Goal: Information Seeking & Learning: Learn about a topic

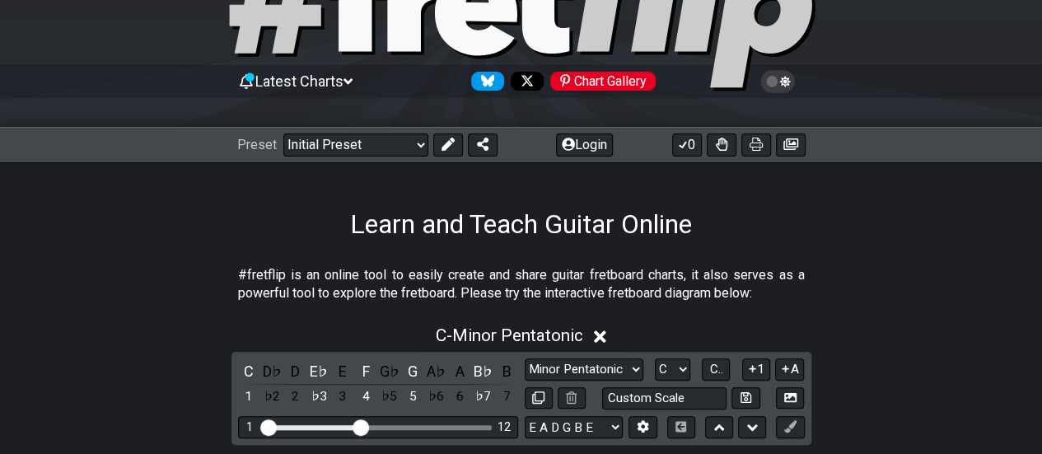
scroll to position [105, 0]
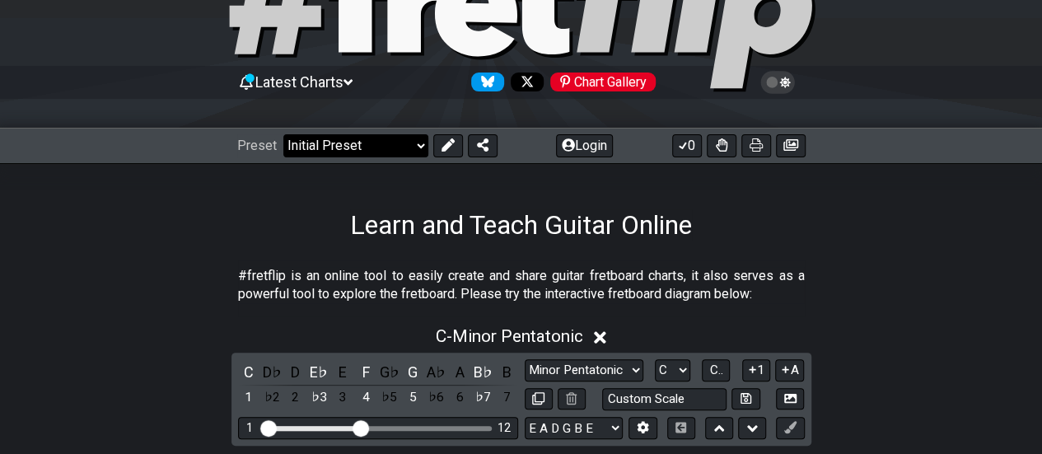
click at [376, 147] on select "Welcome to #fretflip! Initial Preset Custom Preset Minor Pentatonic Major Penta…" at bounding box center [355, 145] width 145 height 23
click at [283, 134] on select "Welcome to #fretflip! Initial Preset Custom Preset Minor Pentatonic Major Penta…" at bounding box center [355, 145] width 145 height 23
select select "/minor-pentatonic"
select select "C"
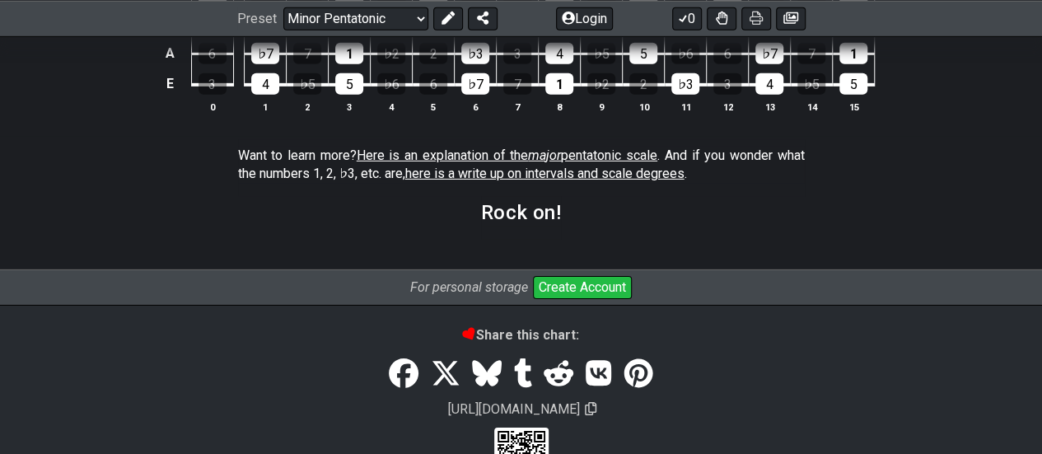
scroll to position [2638, 0]
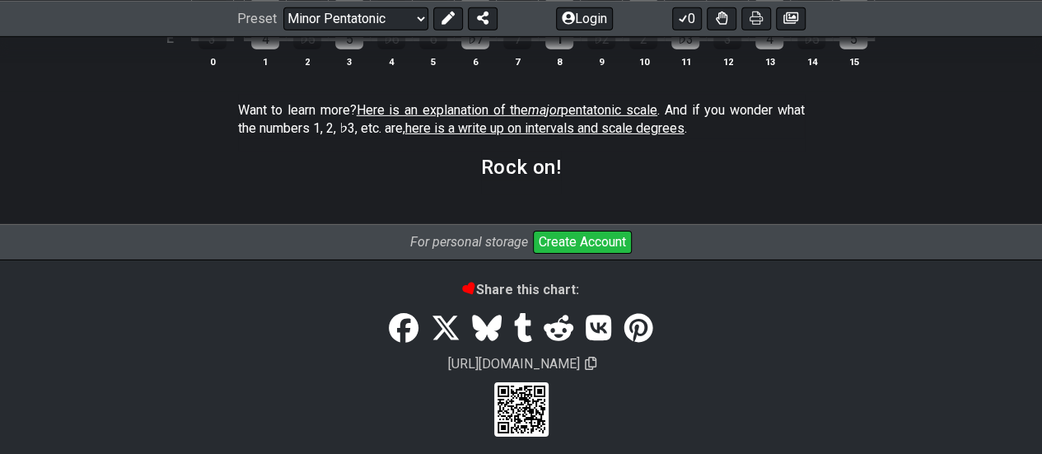
click at [465, 122] on span "here is a write up on intervals and scale degrees" at bounding box center [544, 128] width 279 height 16
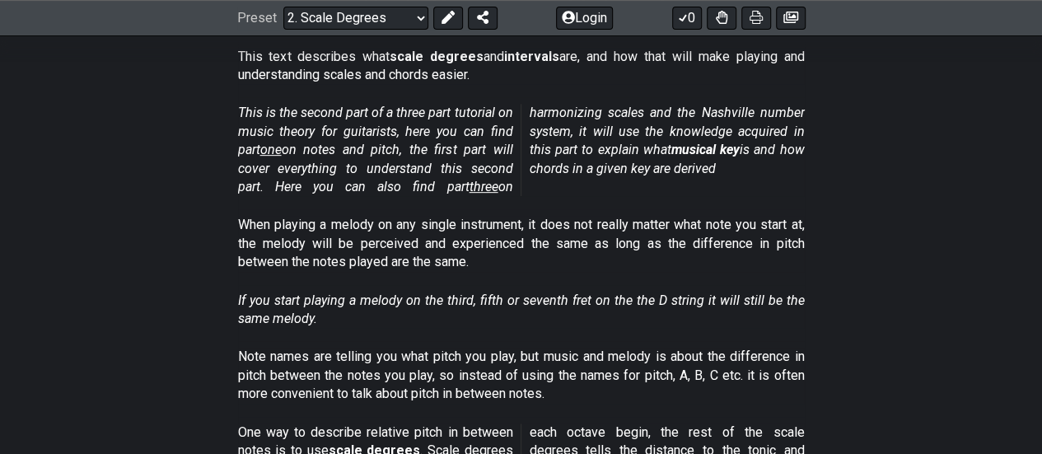
scroll to position [328, 0]
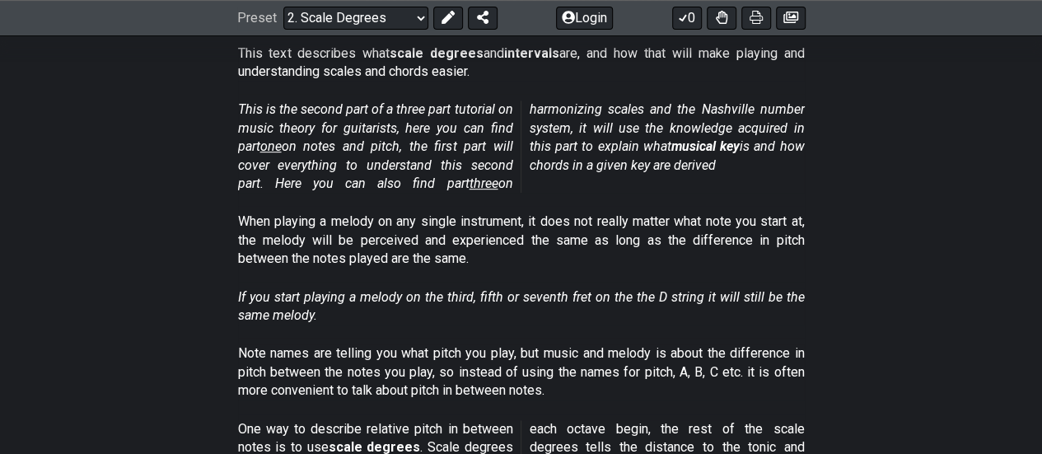
drag, startPoint x: 480, startPoint y: 183, endPoint x: 444, endPoint y: 191, distance: 36.4
click at [444, 190] on em "This is the second part of a three part tutorial on music theory for guitarists…" at bounding box center [521, 146] width 567 height 90
drag, startPoint x: 466, startPoint y: 180, endPoint x: 428, endPoint y: 197, distance: 41.3
click at [428, 197] on div "This is the second part of a three part tutorial on music theory for guitarists…" at bounding box center [521, 150] width 567 height 112
click at [470, 185] on span "three" at bounding box center [484, 184] width 29 height 16
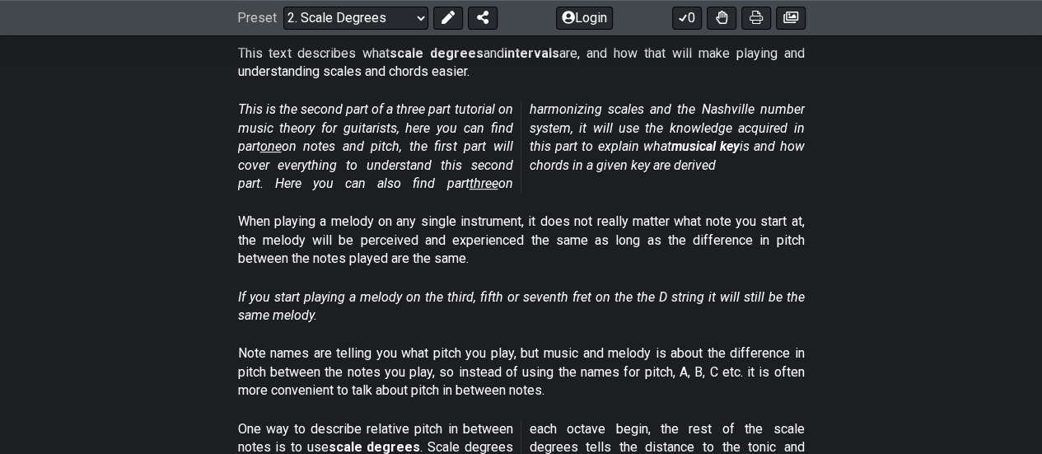
scroll to position [0, 0]
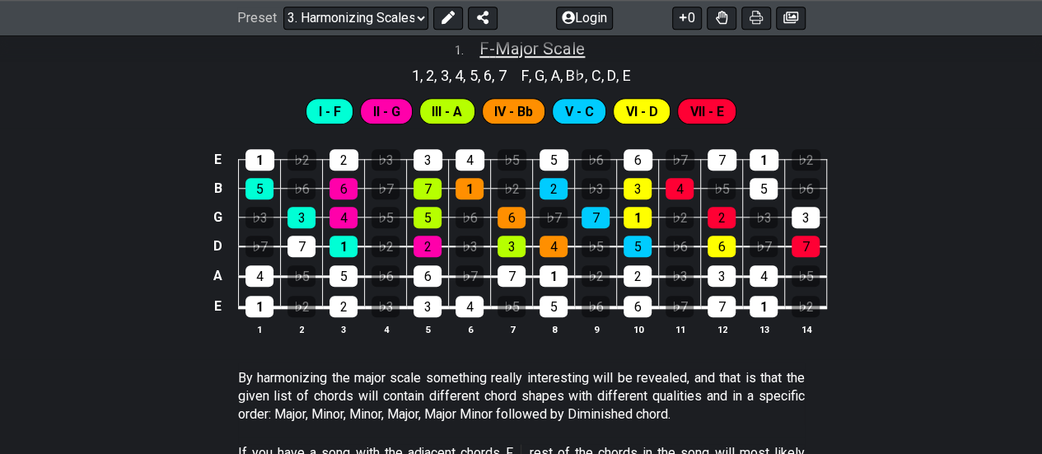
scroll to position [708, 0]
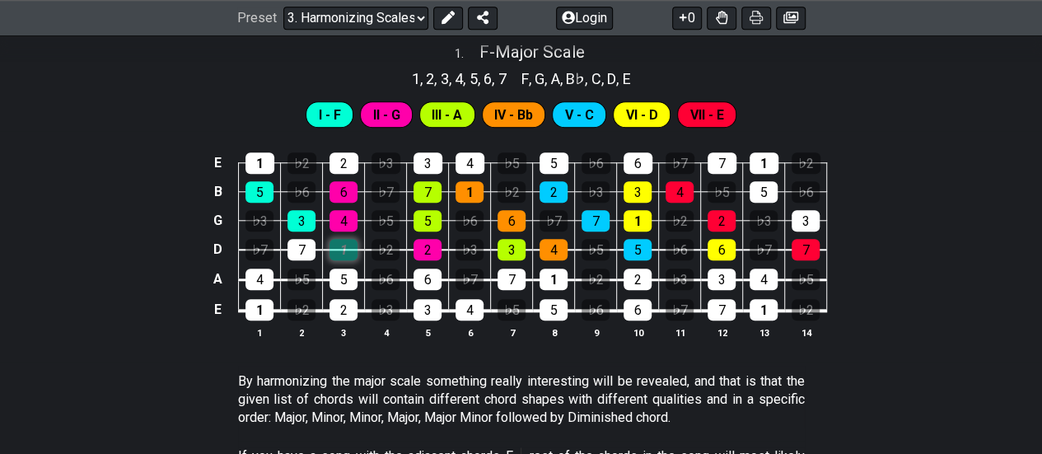
click at [341, 255] on div "1" at bounding box center [344, 249] width 28 height 21
click at [340, 255] on div "1" at bounding box center [344, 249] width 28 height 21
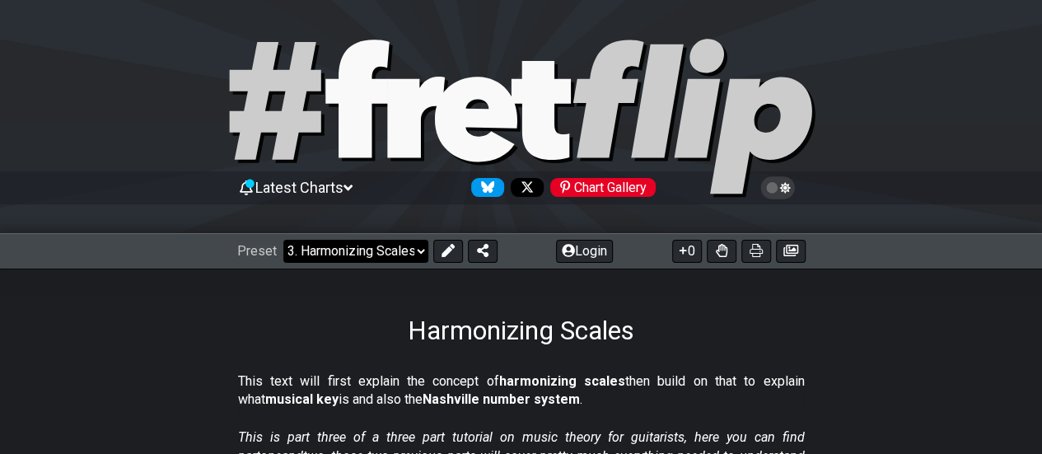
click at [364, 244] on select "Welcome to #fretflip! Initial Preset Custom Preset Minor Pentatonic Major Penta…" at bounding box center [355, 251] width 145 height 23
click at [283, 240] on select "Welcome to #fretflip! Initial Preset Custom Preset Minor Pentatonic Major Penta…" at bounding box center [355, 251] width 145 height 23
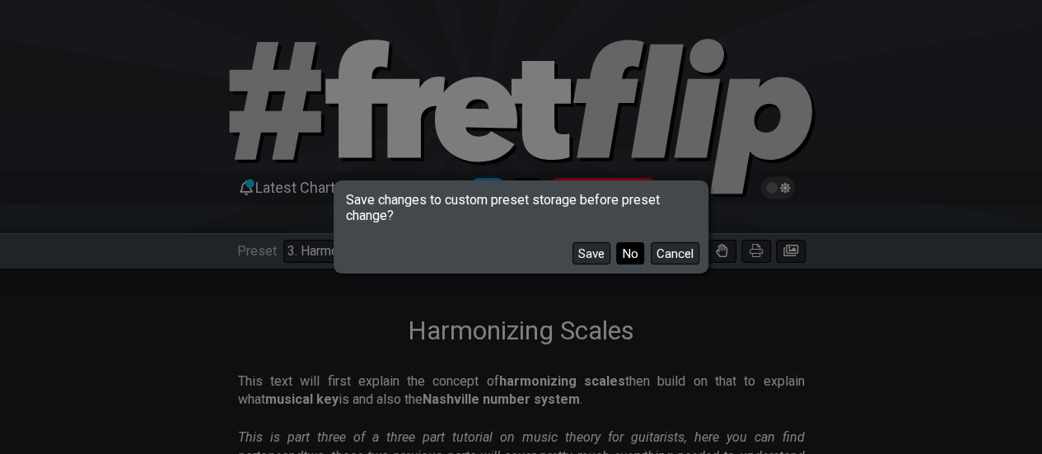
click at [627, 262] on button "No" at bounding box center [630, 253] width 28 height 22
select select "/musical-notes-explained"
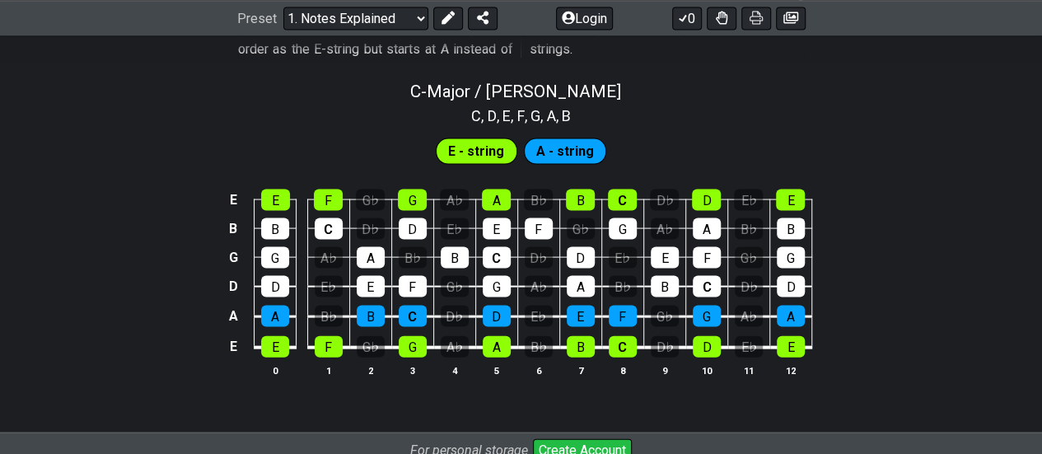
scroll to position [1627, 0]
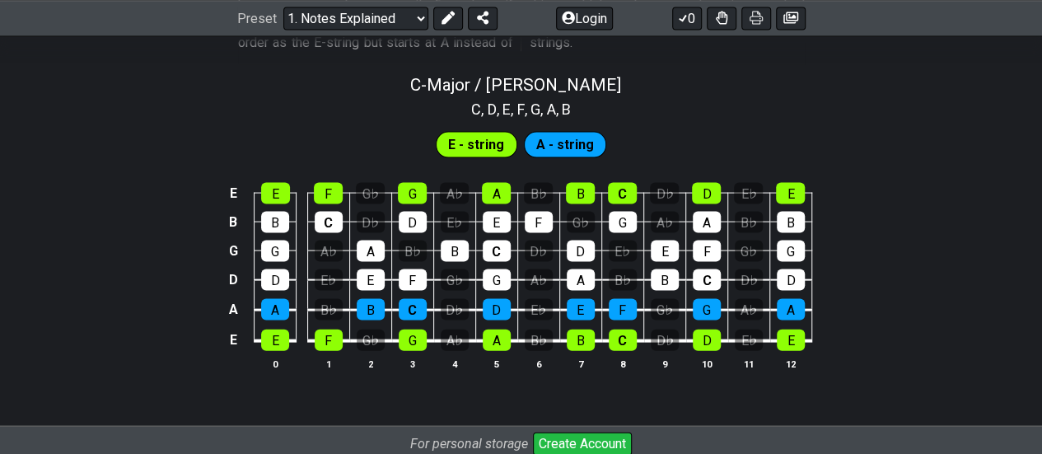
click at [410, 324] on td "G" at bounding box center [412, 325] width 42 height 31
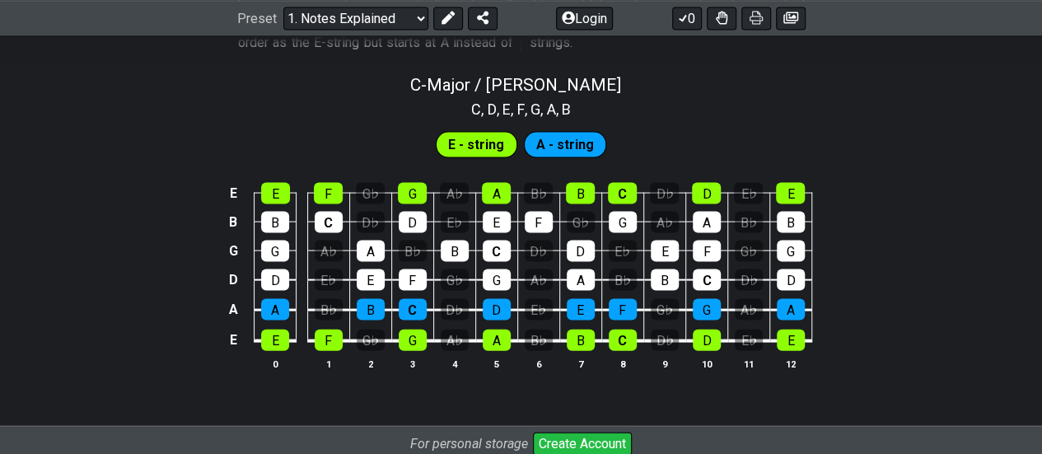
click at [410, 324] on td "G" at bounding box center [412, 325] width 42 height 31
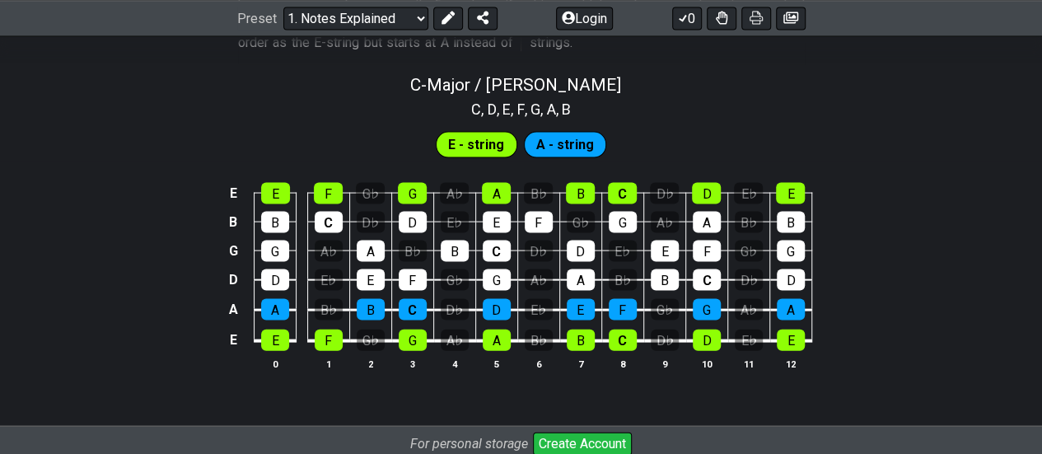
click at [410, 324] on td "G" at bounding box center [412, 325] width 42 height 31
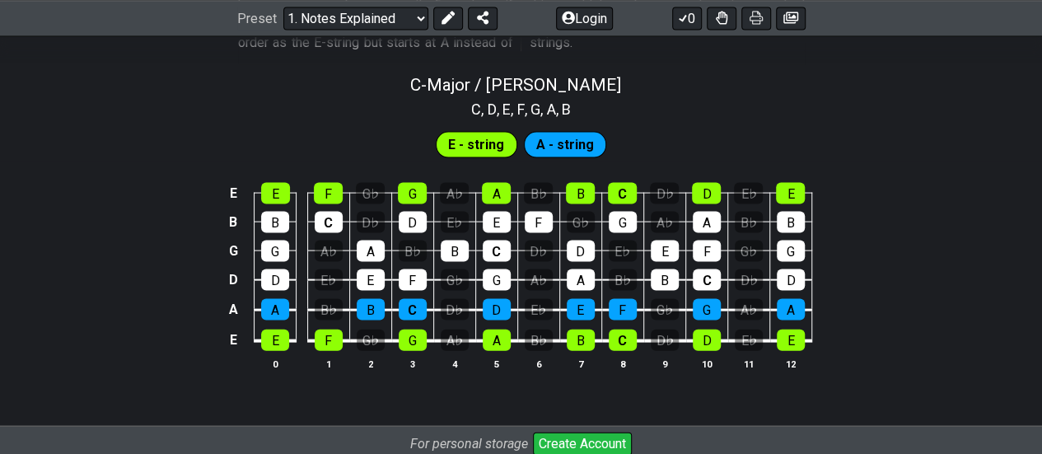
drag, startPoint x: 410, startPoint y: 324, endPoint x: 480, endPoint y: 300, distance: 73.2
click at [480, 300] on tbody "E E F G♭ G A♭ A B♭ B C D♭ D E♭ E B B C D♭ D E♭ E F G♭ G A♭ A B♭ B G G A♭ A B♭ B…" at bounding box center [517, 262] width 588 height 194
click at [480, 300] on td "D" at bounding box center [496, 295] width 42 height 30
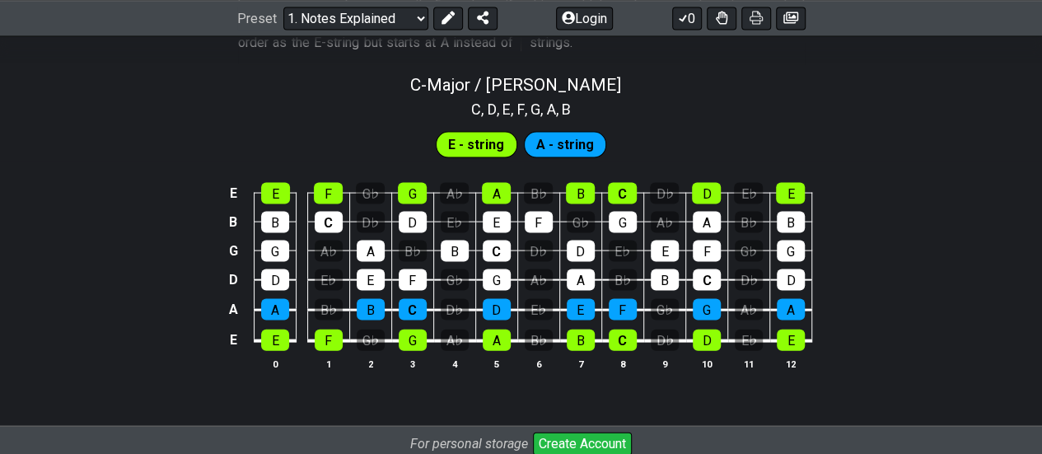
click at [480, 300] on td "D" at bounding box center [496, 295] width 42 height 30
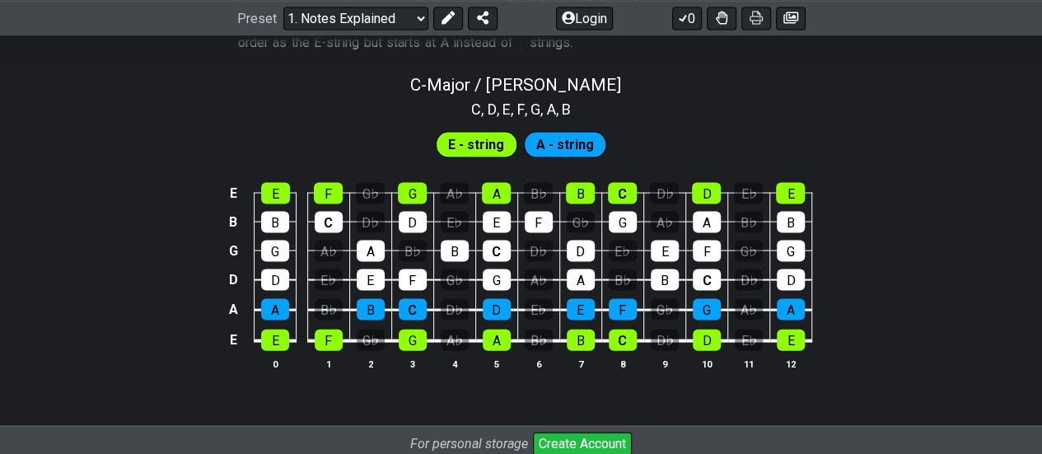
click at [480, 300] on td "D" at bounding box center [496, 295] width 42 height 30
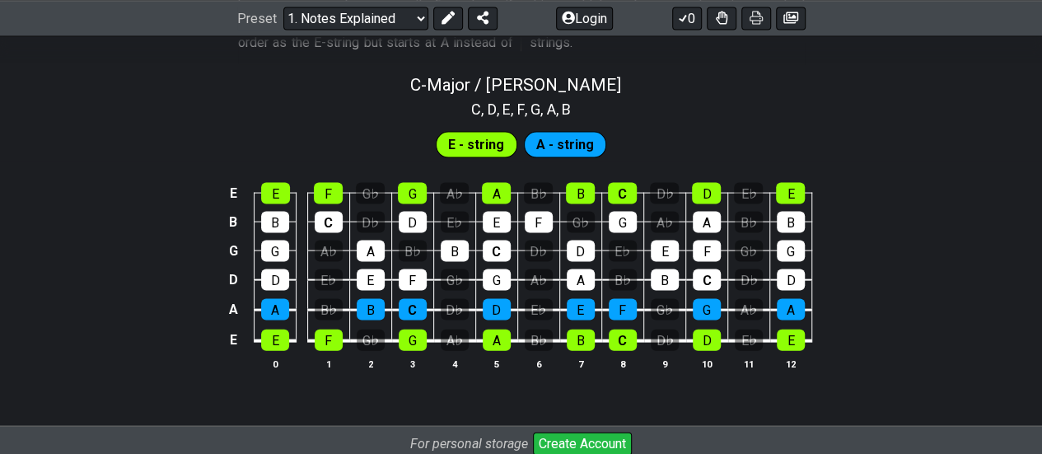
click at [480, 300] on td "D" at bounding box center [496, 295] width 42 height 30
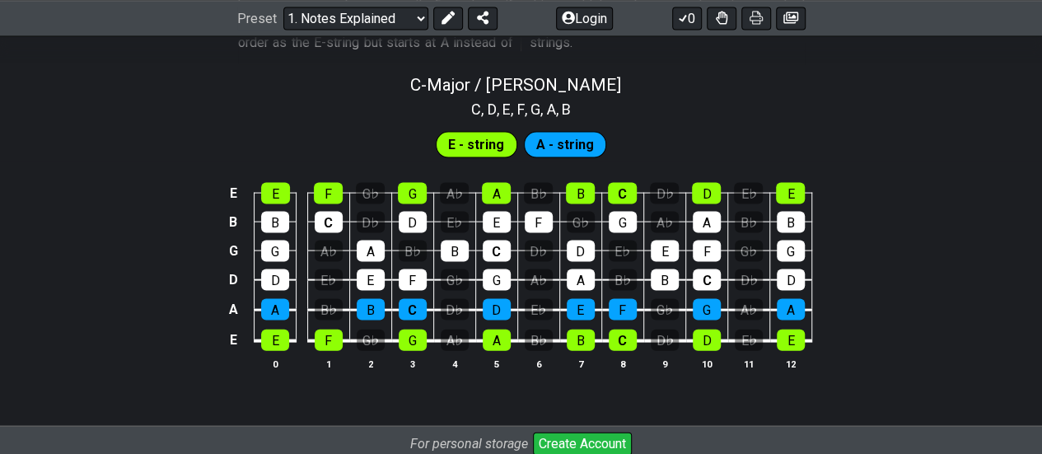
click at [480, 300] on td "D" at bounding box center [496, 295] width 42 height 30
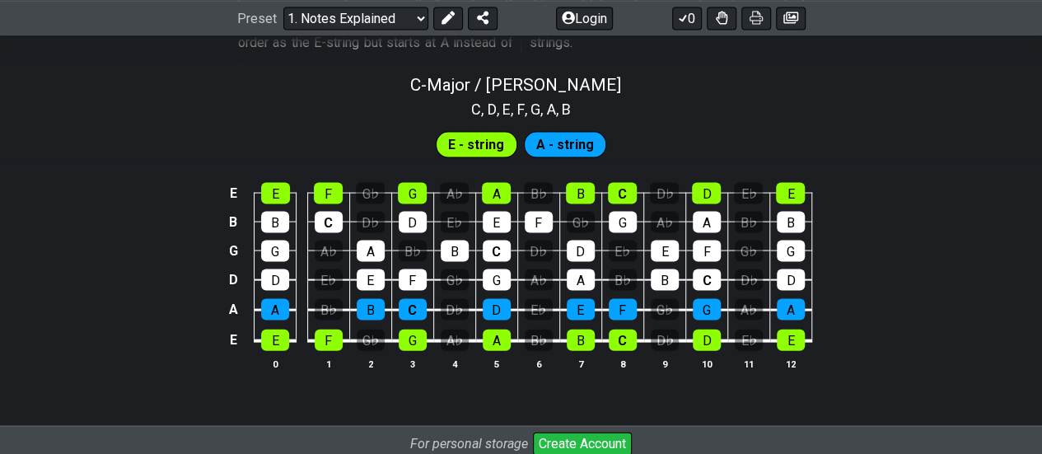
click at [480, 300] on td "D" at bounding box center [496, 295] width 42 height 30
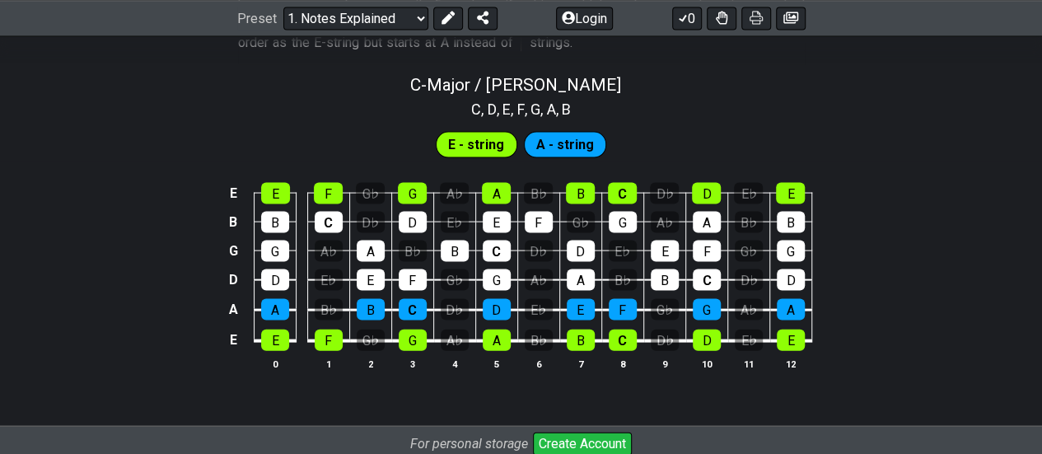
click at [480, 300] on td "D" at bounding box center [496, 295] width 42 height 30
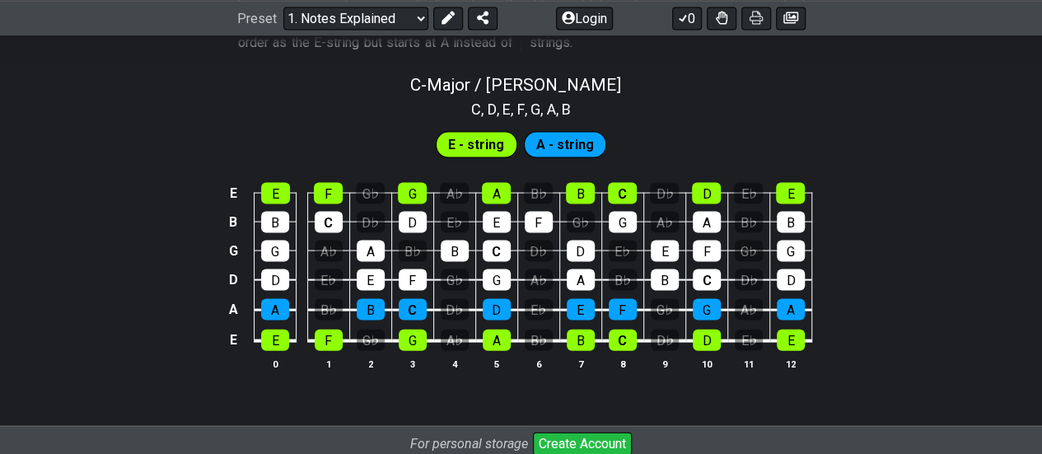
click at [480, 300] on td "D" at bounding box center [496, 295] width 42 height 30
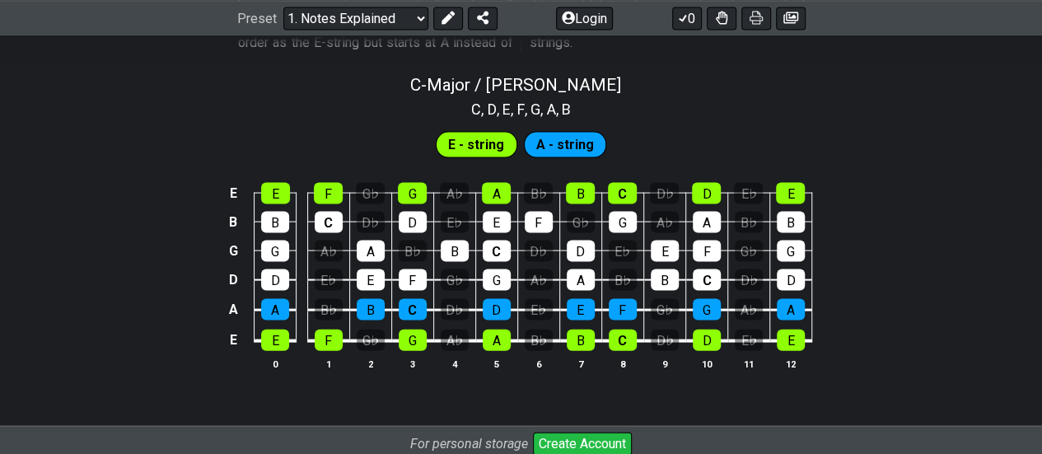
click at [480, 300] on td "D" at bounding box center [496, 295] width 42 height 30
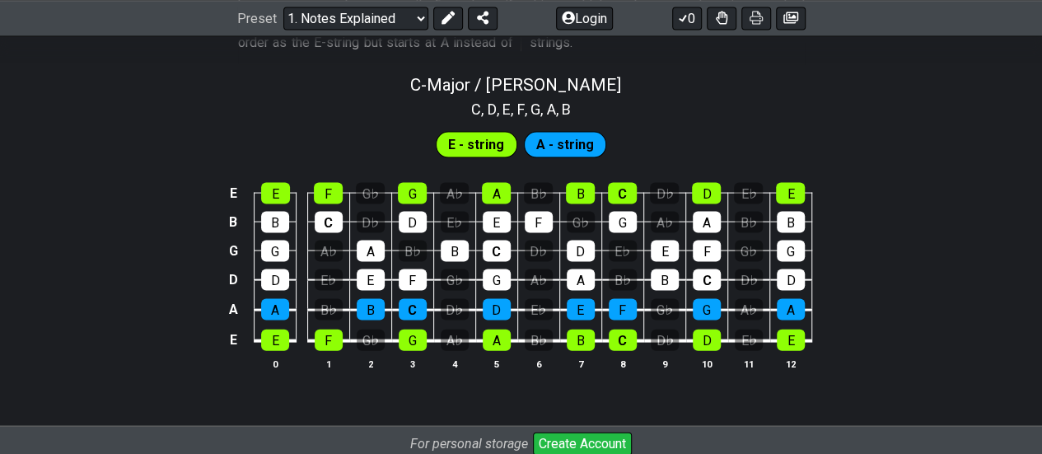
click at [480, 300] on td "D" at bounding box center [496, 295] width 42 height 30
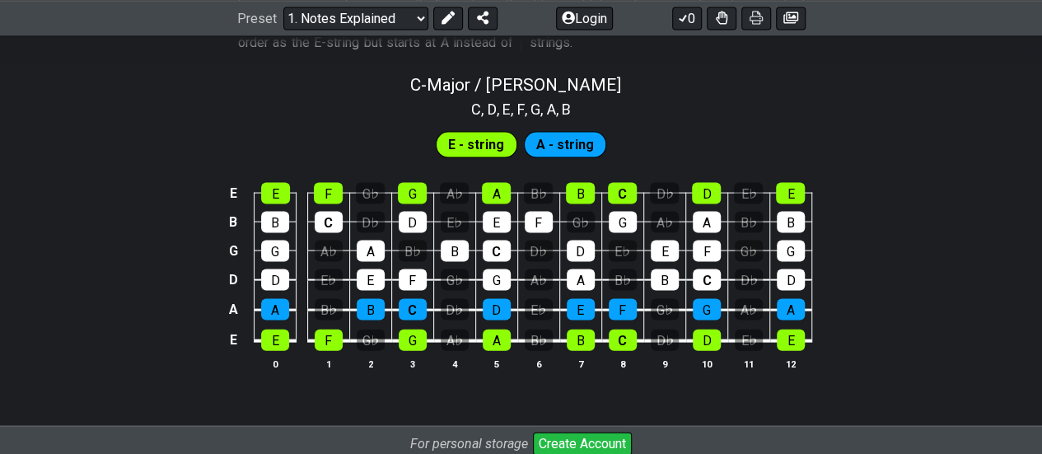
click at [480, 300] on td "D" at bounding box center [496, 295] width 42 height 30
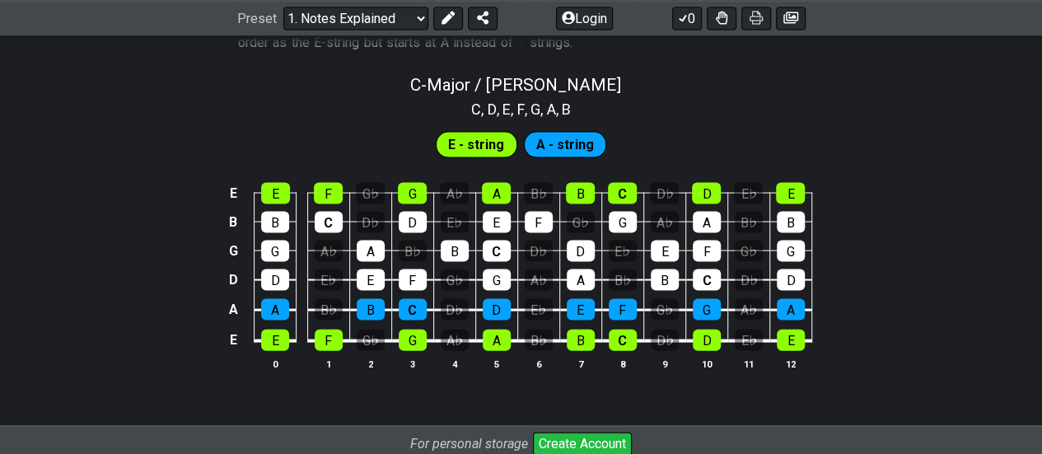
click at [480, 300] on td "D" at bounding box center [496, 295] width 42 height 30
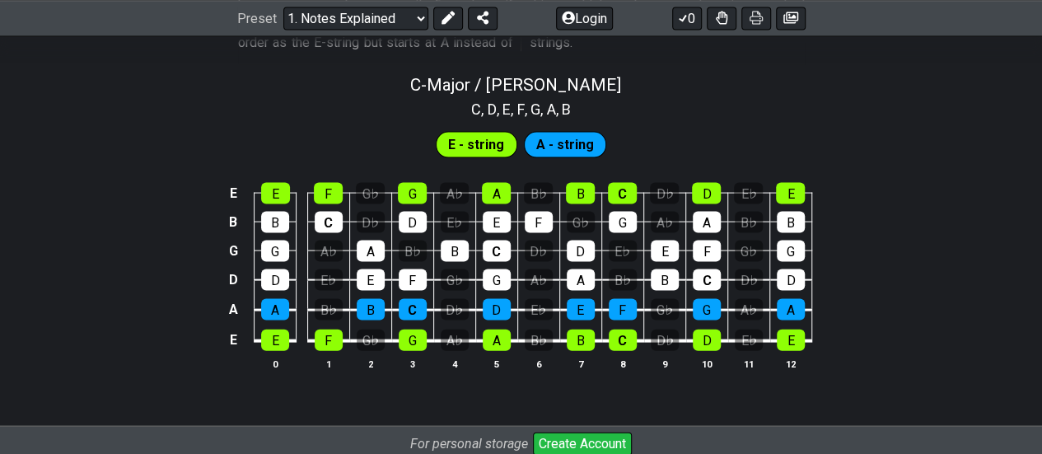
click at [480, 300] on td "D" at bounding box center [496, 295] width 42 height 30
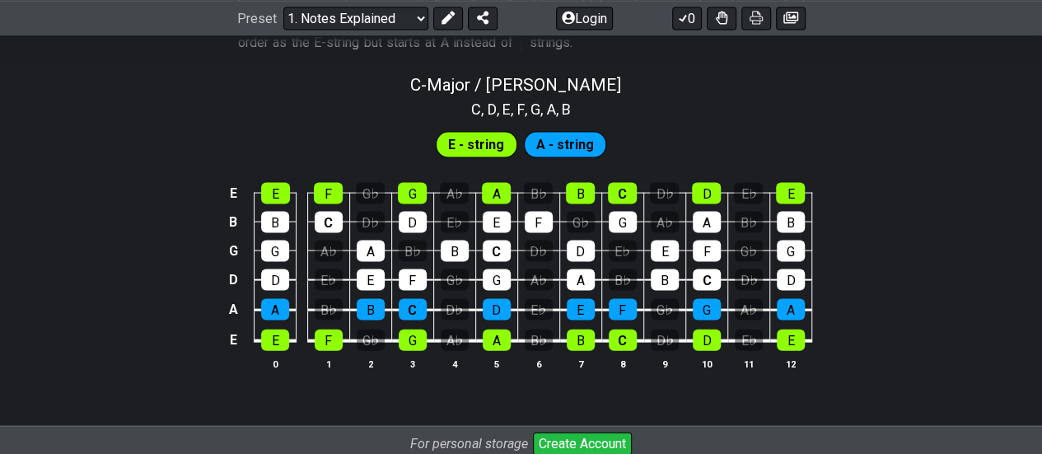
click at [480, 300] on td "D" at bounding box center [496, 295] width 42 height 30
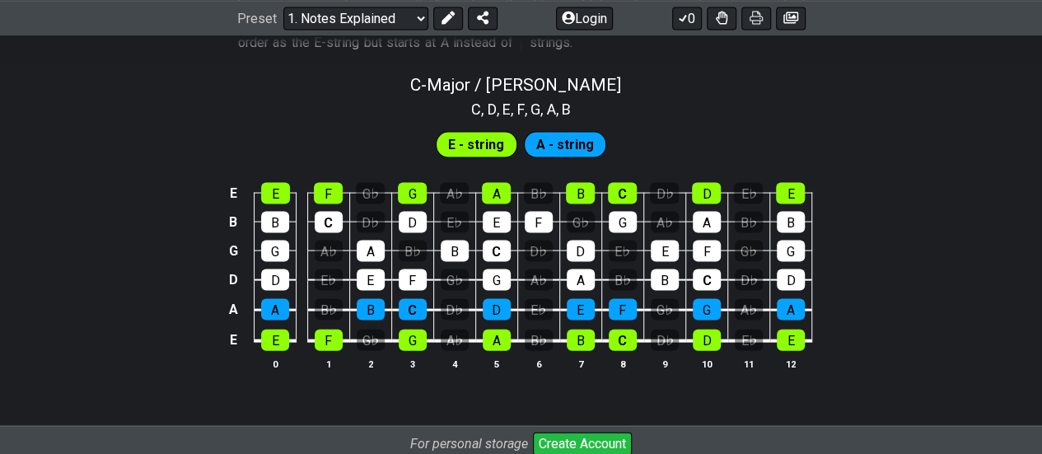
click at [480, 300] on td "D" at bounding box center [496, 295] width 42 height 30
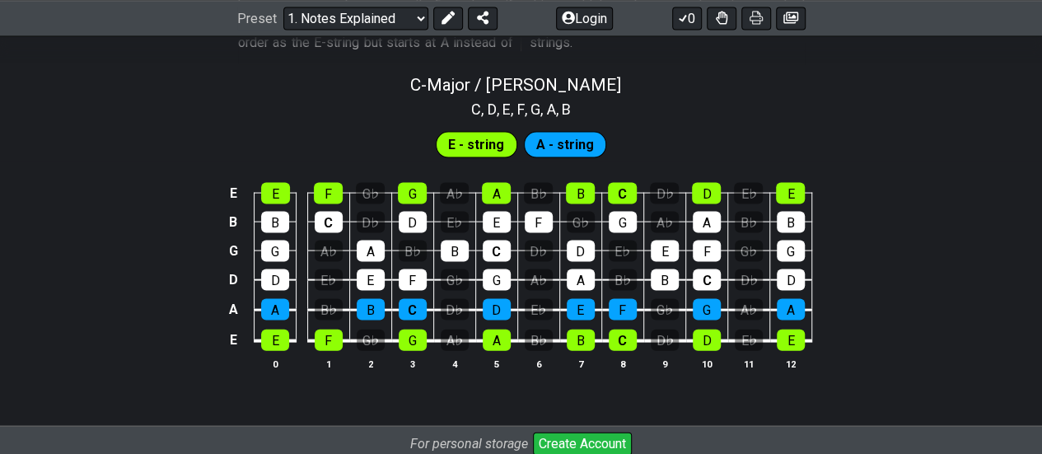
click at [480, 300] on td "D" at bounding box center [496, 295] width 42 height 30
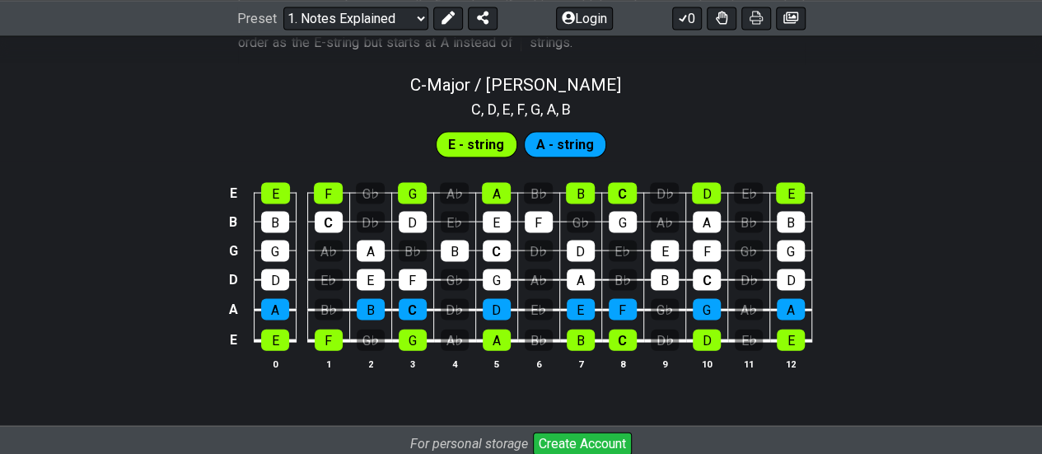
click at [480, 300] on td "D" at bounding box center [496, 295] width 42 height 30
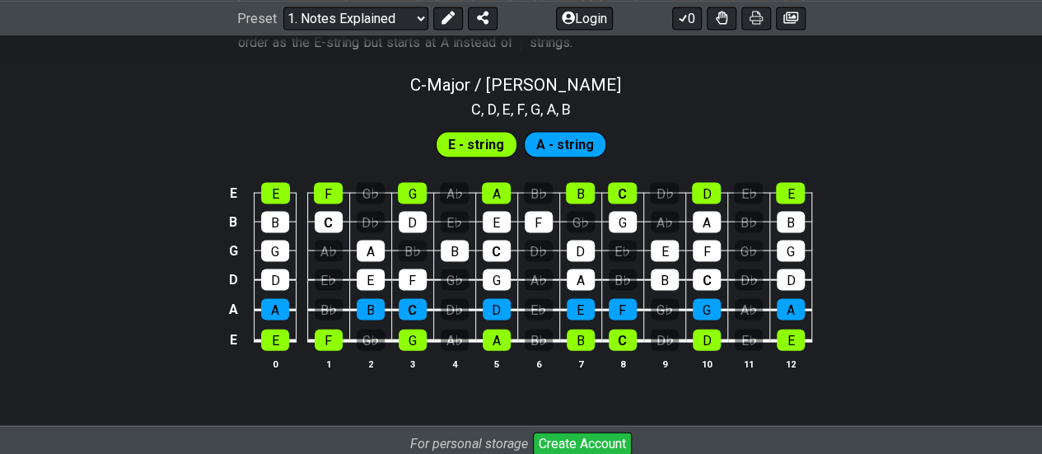
click at [480, 300] on td "D" at bounding box center [496, 295] width 42 height 30
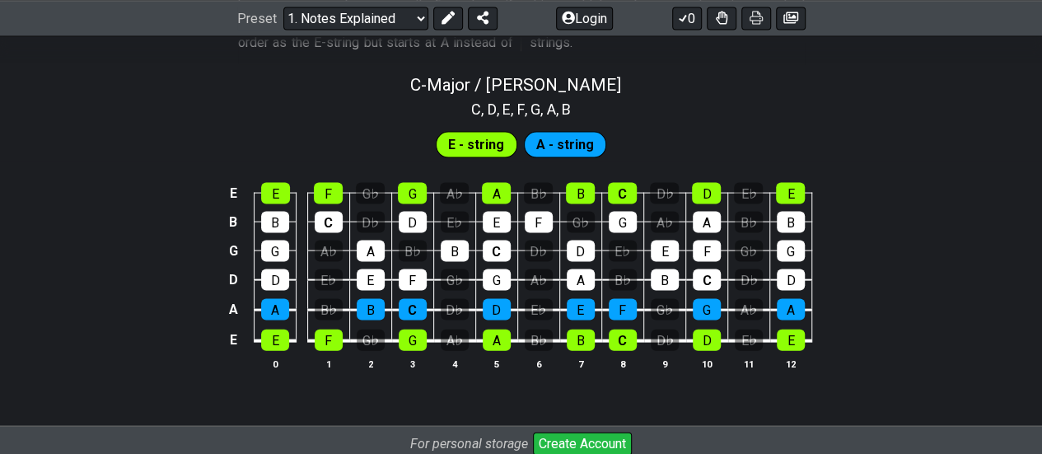
click at [480, 300] on td "D" at bounding box center [496, 295] width 42 height 30
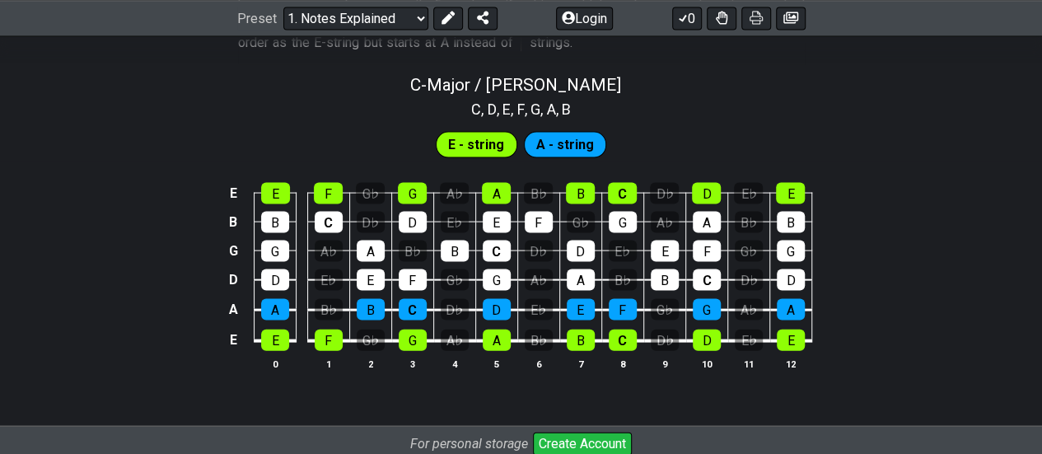
click at [480, 300] on td "D" at bounding box center [496, 295] width 42 height 30
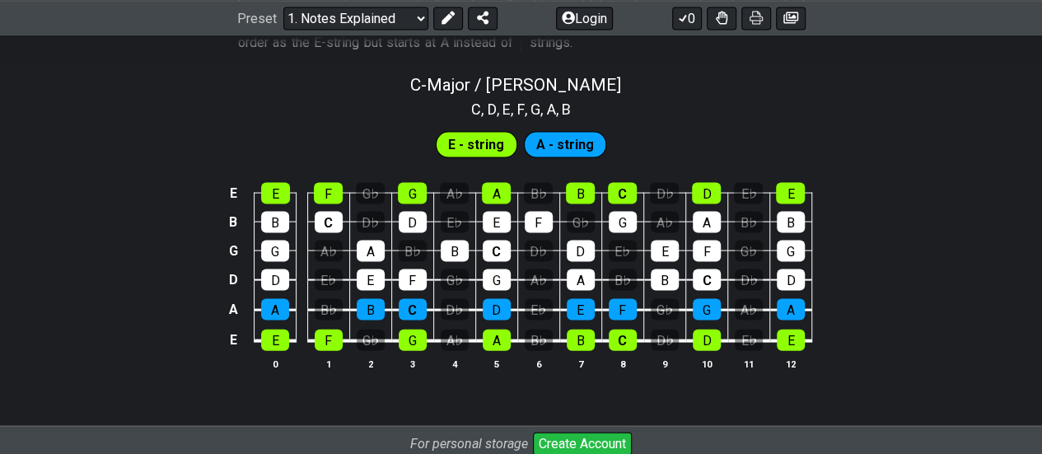
click at [480, 300] on td "D" at bounding box center [496, 295] width 42 height 30
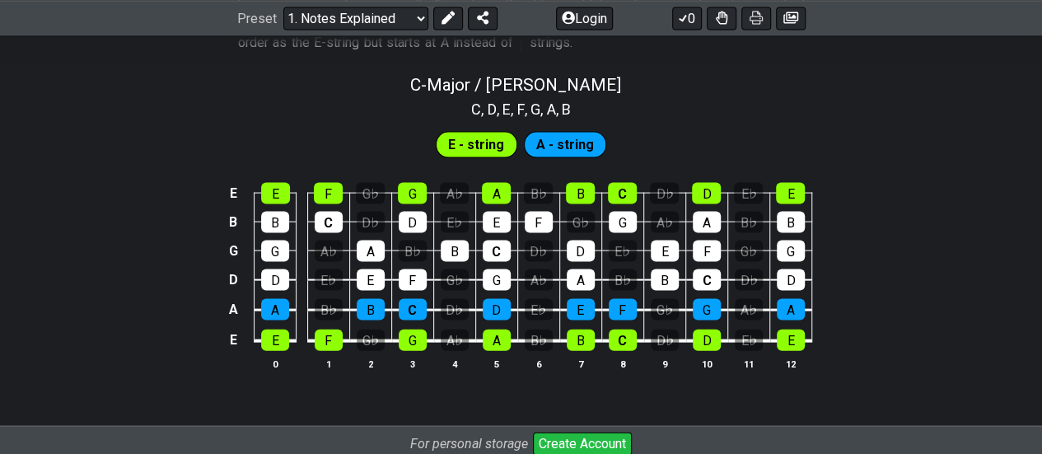
click at [480, 300] on td "D" at bounding box center [496, 295] width 42 height 30
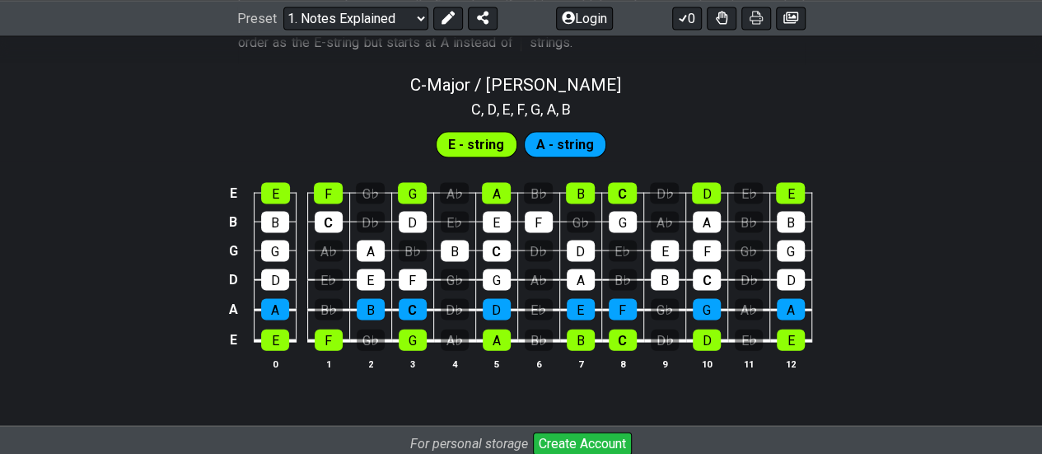
click at [480, 300] on td "D" at bounding box center [496, 295] width 42 height 30
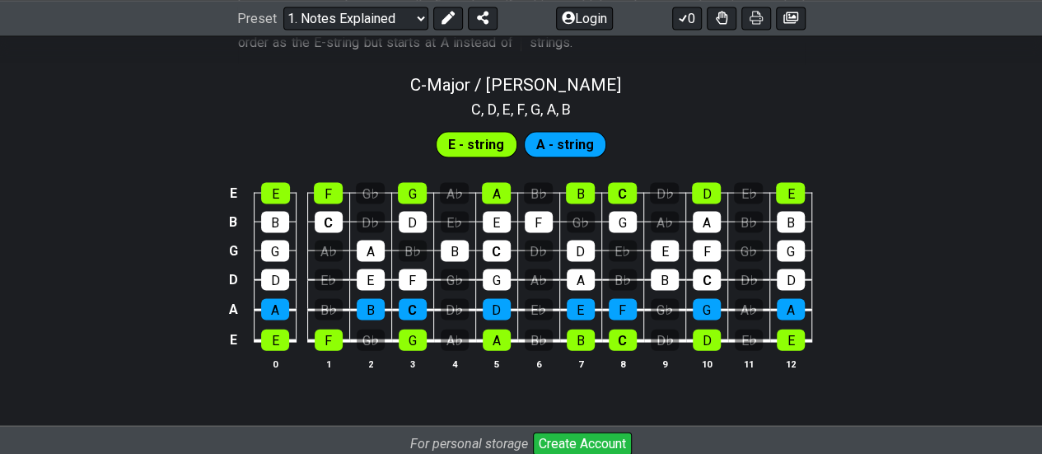
click at [480, 300] on td "D" at bounding box center [496, 295] width 42 height 30
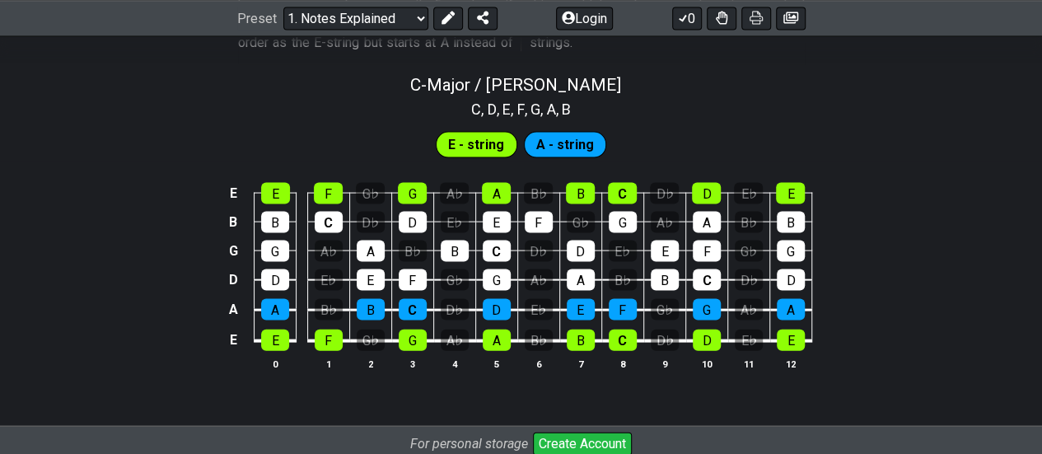
click at [480, 300] on td "D" at bounding box center [496, 295] width 42 height 30
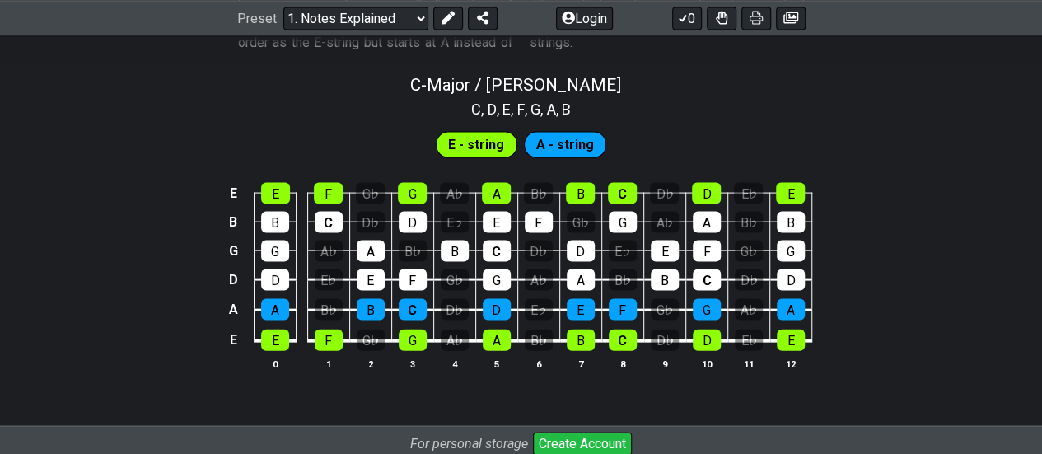
click at [480, 300] on td "D" at bounding box center [496, 295] width 42 height 30
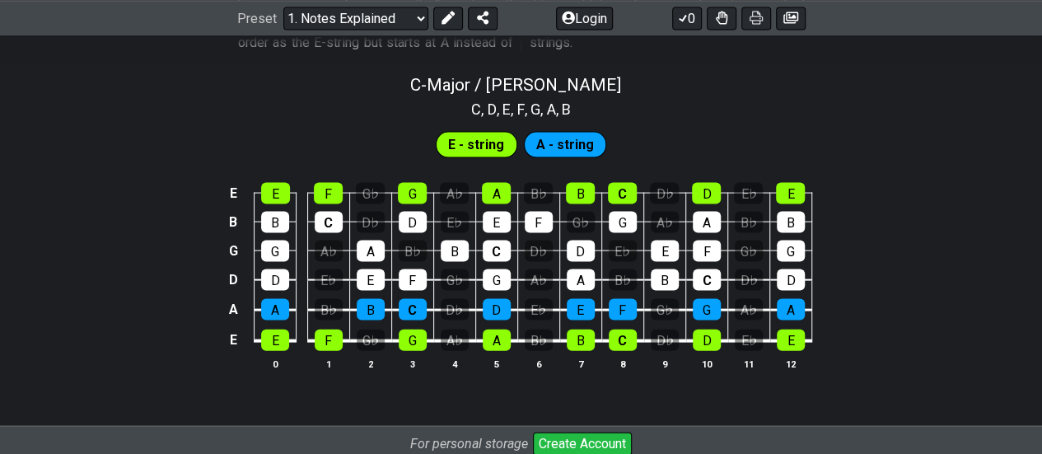
click at [480, 300] on td "D" at bounding box center [496, 295] width 42 height 30
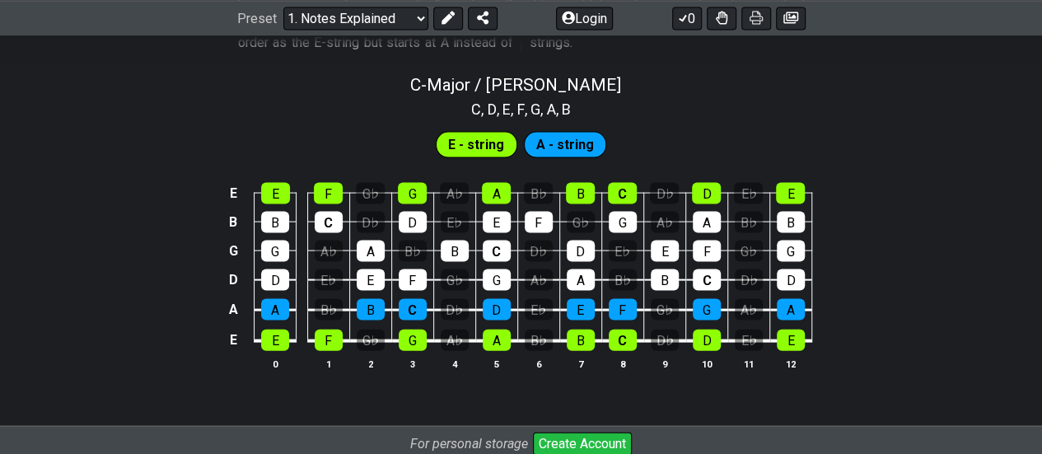
click at [480, 300] on td "D" at bounding box center [496, 295] width 42 height 30
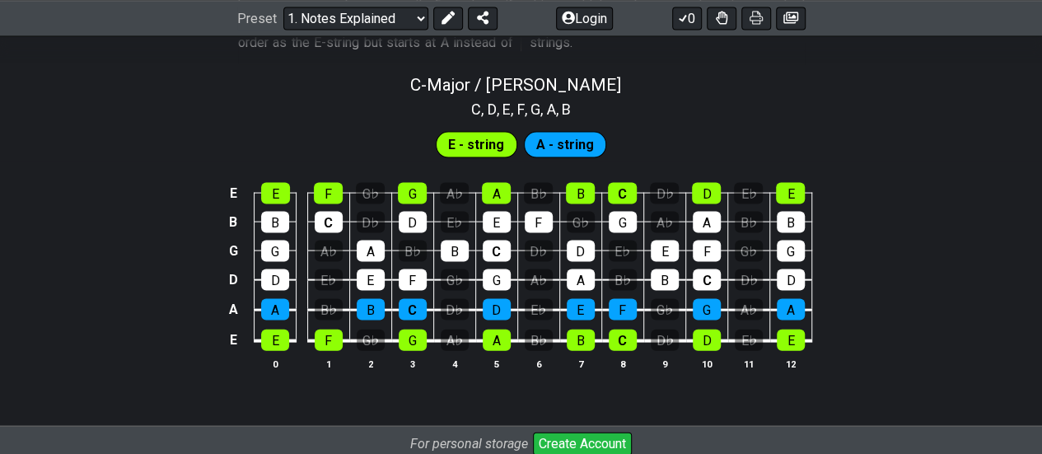
click at [480, 300] on td "D" at bounding box center [496, 295] width 42 height 30
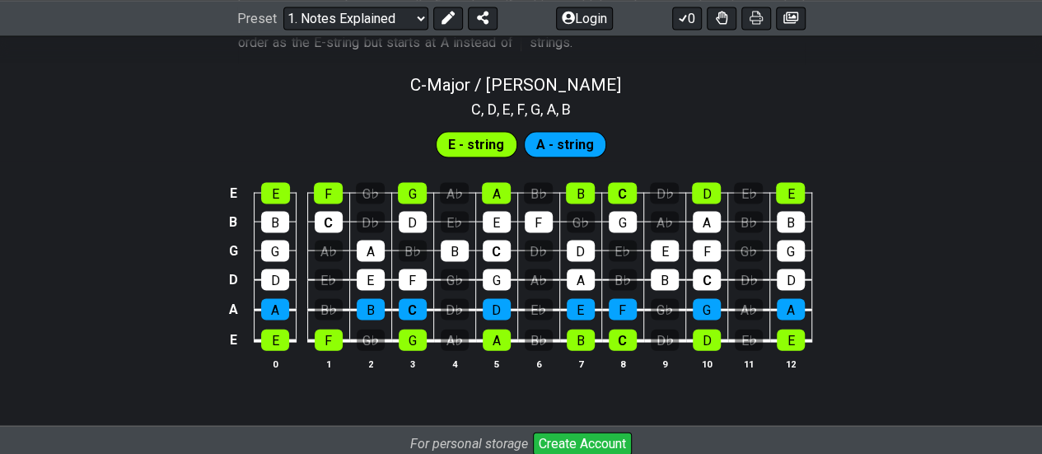
click at [480, 300] on td "D" at bounding box center [496, 295] width 42 height 30
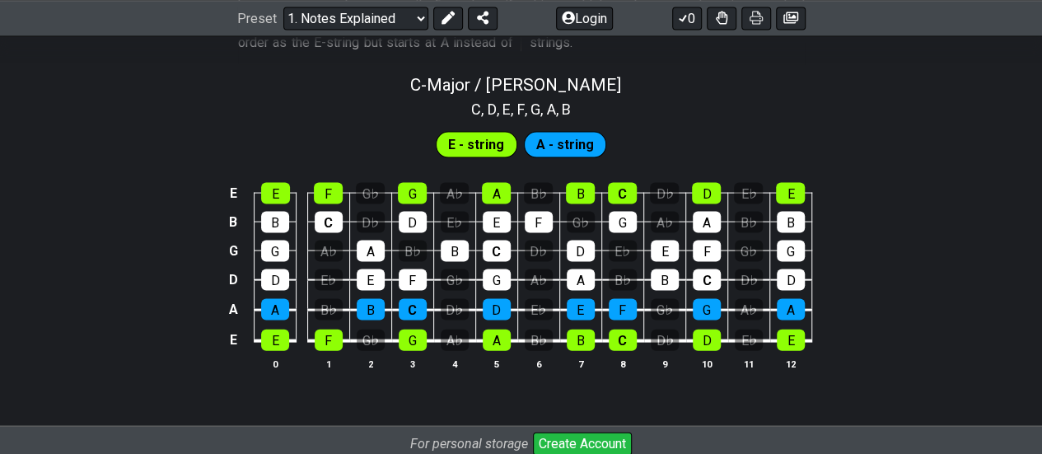
click at [480, 300] on td "D" at bounding box center [496, 295] width 42 height 30
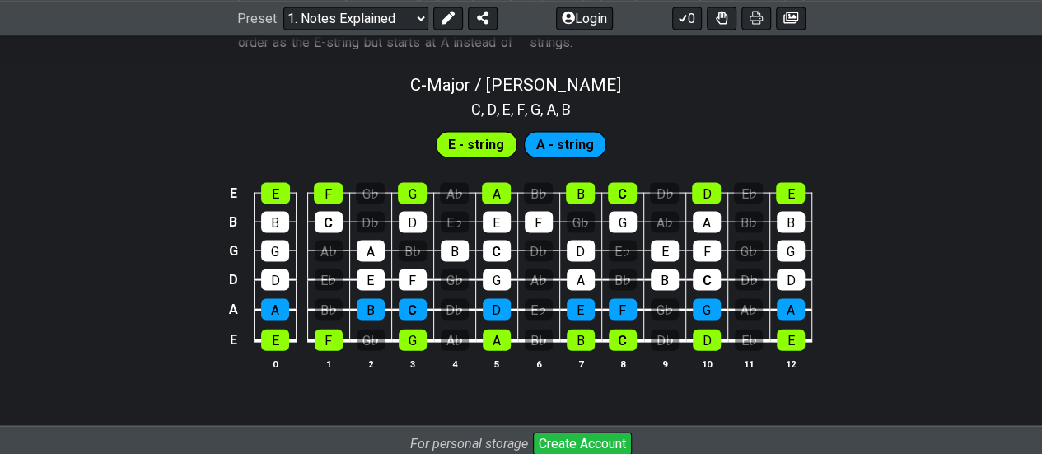
click at [480, 300] on td "D" at bounding box center [496, 295] width 42 height 30
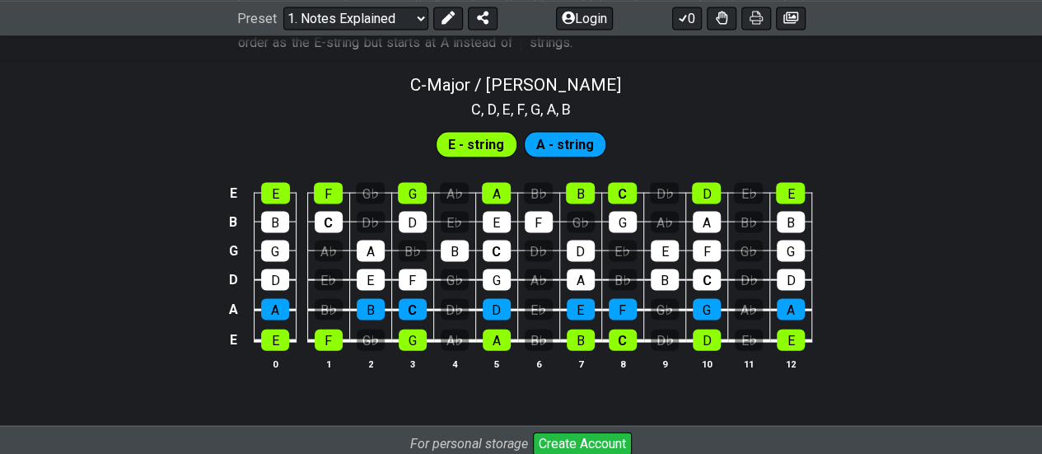
click at [480, 300] on td "D" at bounding box center [496, 295] width 42 height 30
